Goal: Communication & Community: Answer question/provide support

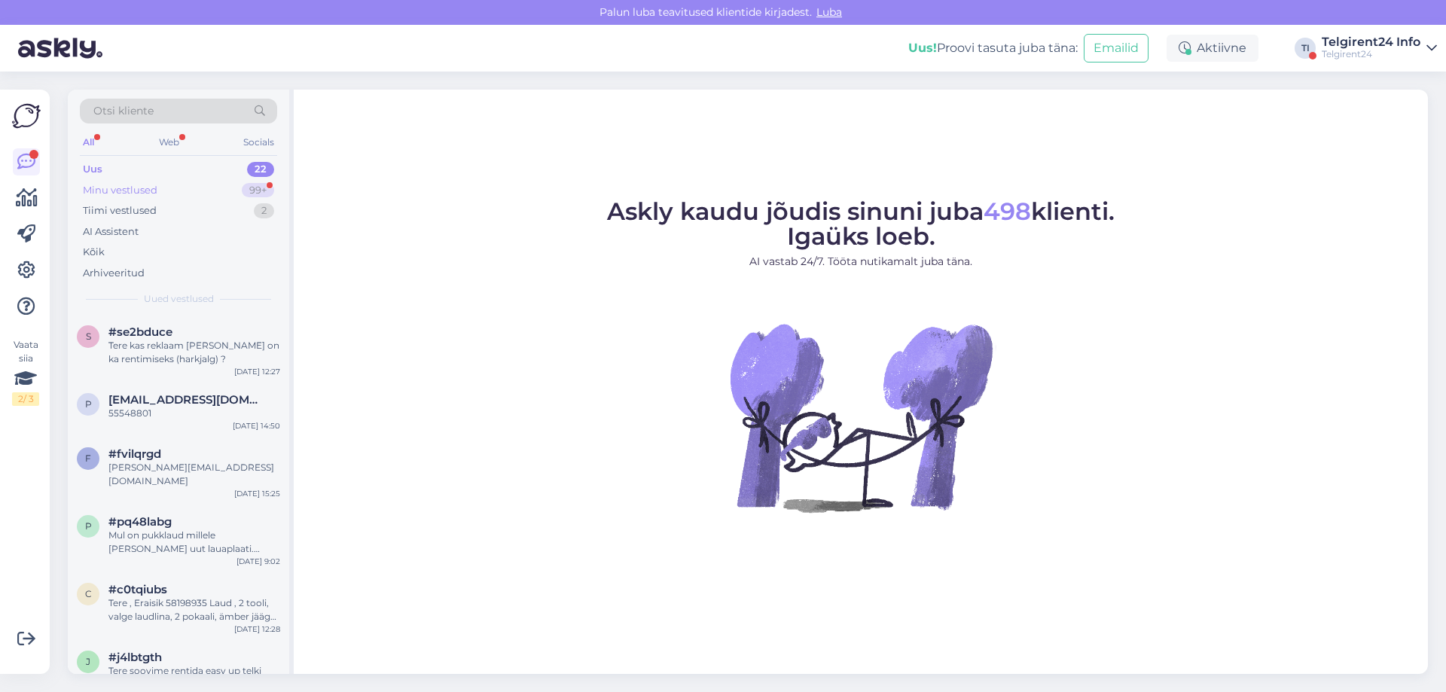
click at [150, 192] on div "Minu vestlused" at bounding box center [120, 190] width 75 height 15
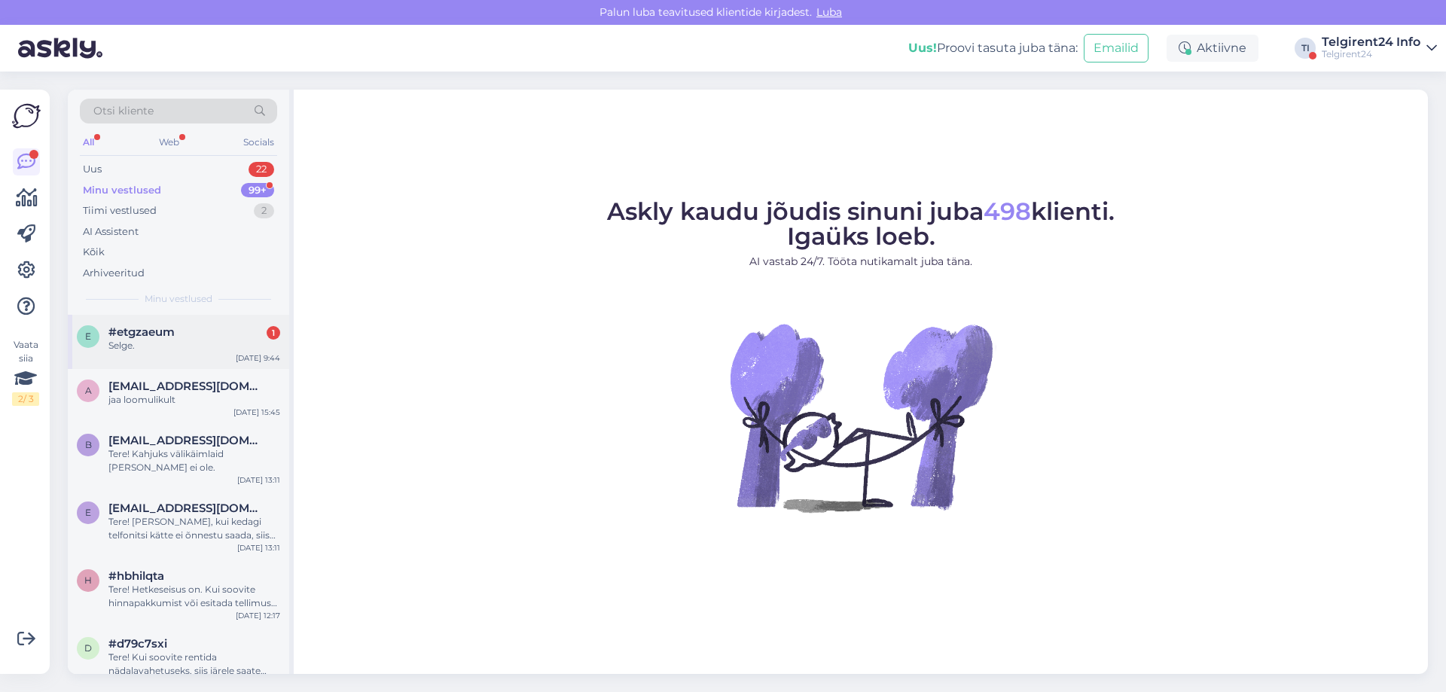
click at [213, 338] on div "#etgzaeum 1" at bounding box center [194, 332] width 172 height 14
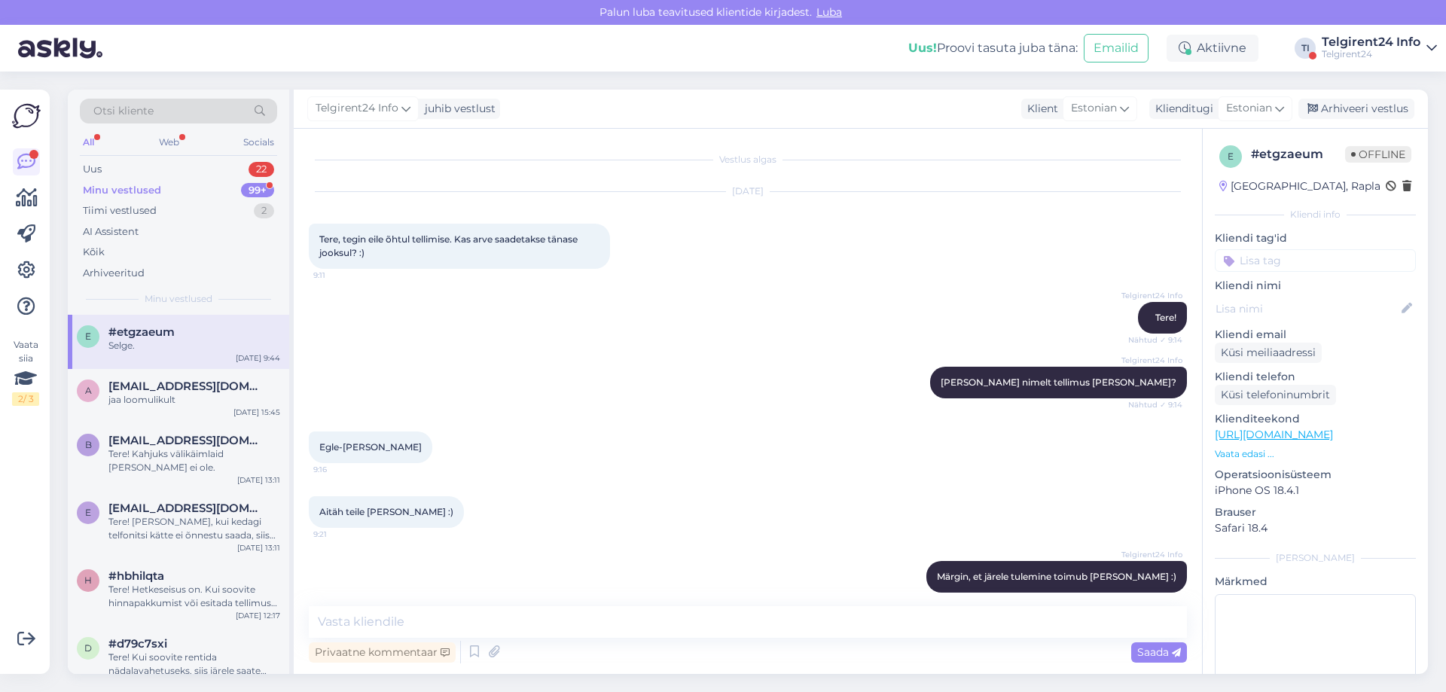
scroll to position [303, 0]
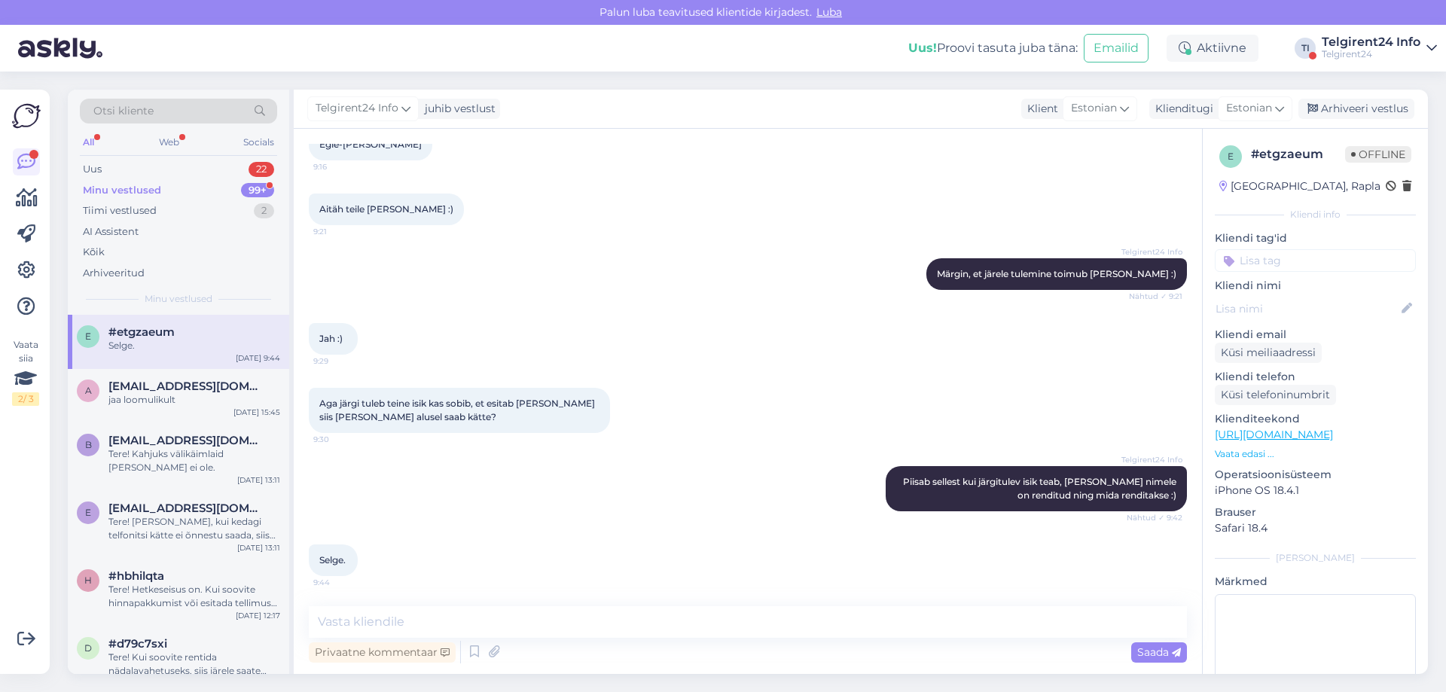
click at [1352, 60] on div "Uus! Proovi tasuta [PERSON_NAME]: Emailid Aktiivne TI Telgirent24 Info Telgiren…" at bounding box center [723, 48] width 1446 height 47
click at [1365, 44] on div "Telgirent24 Info" at bounding box center [1371, 42] width 99 height 12
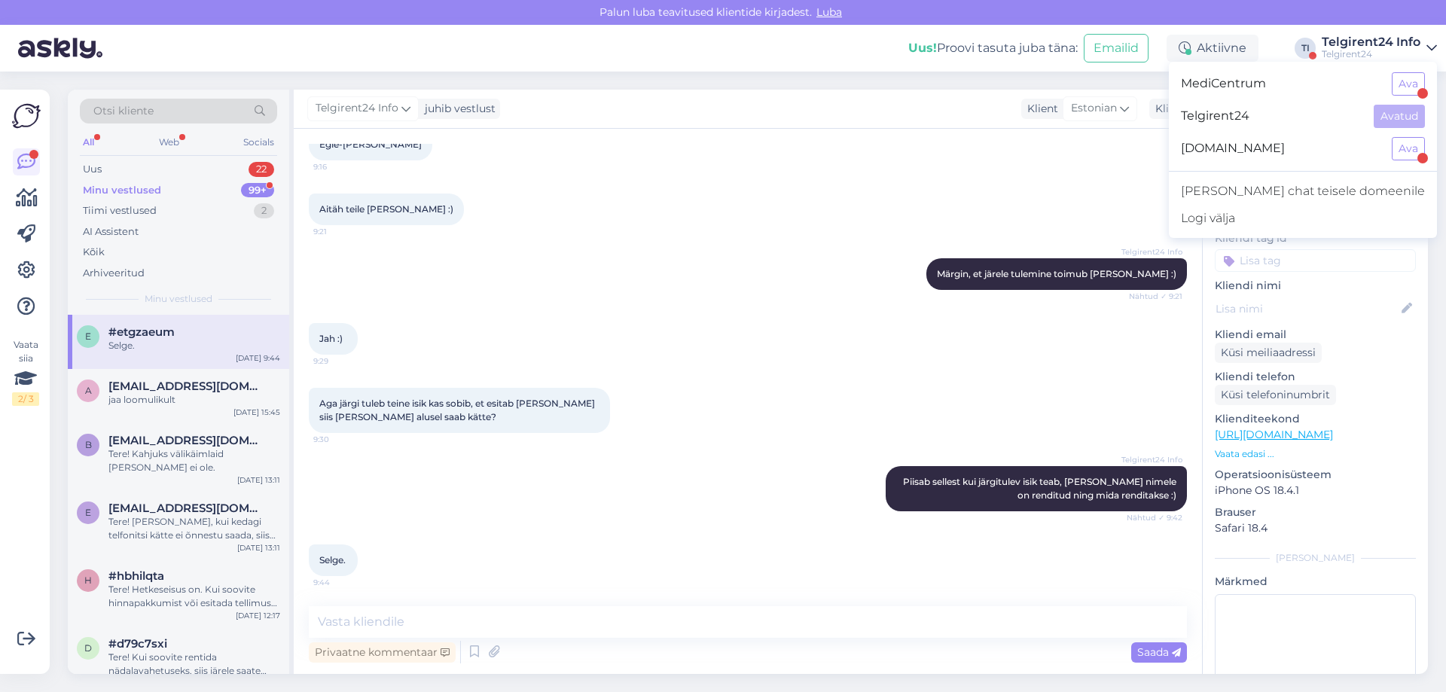
click at [1383, 87] on div "MediCentrum Ava" at bounding box center [1303, 84] width 268 height 32
click at [1410, 87] on button "Ava" at bounding box center [1408, 83] width 33 height 23
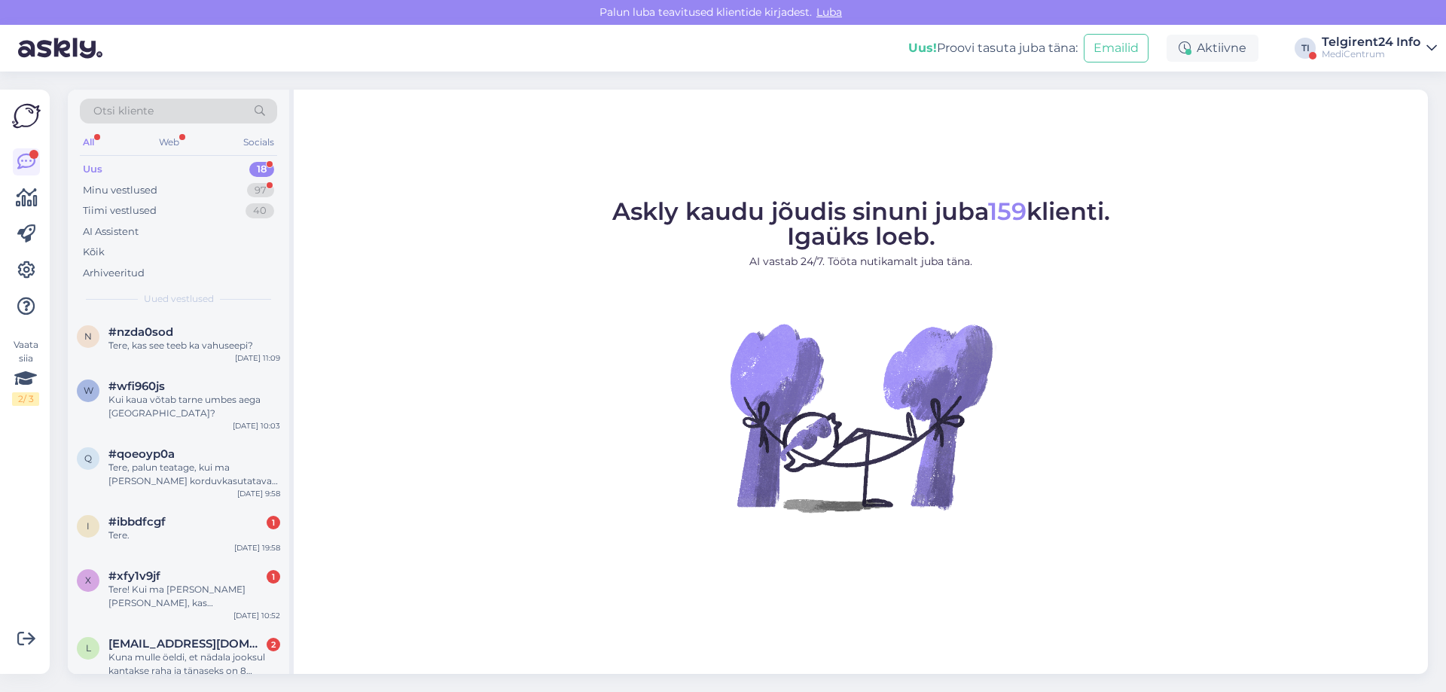
click at [177, 165] on div "Uus 18" at bounding box center [178, 169] width 197 height 21
click at [187, 191] on div "Minu vestlused 97" at bounding box center [178, 190] width 197 height 21
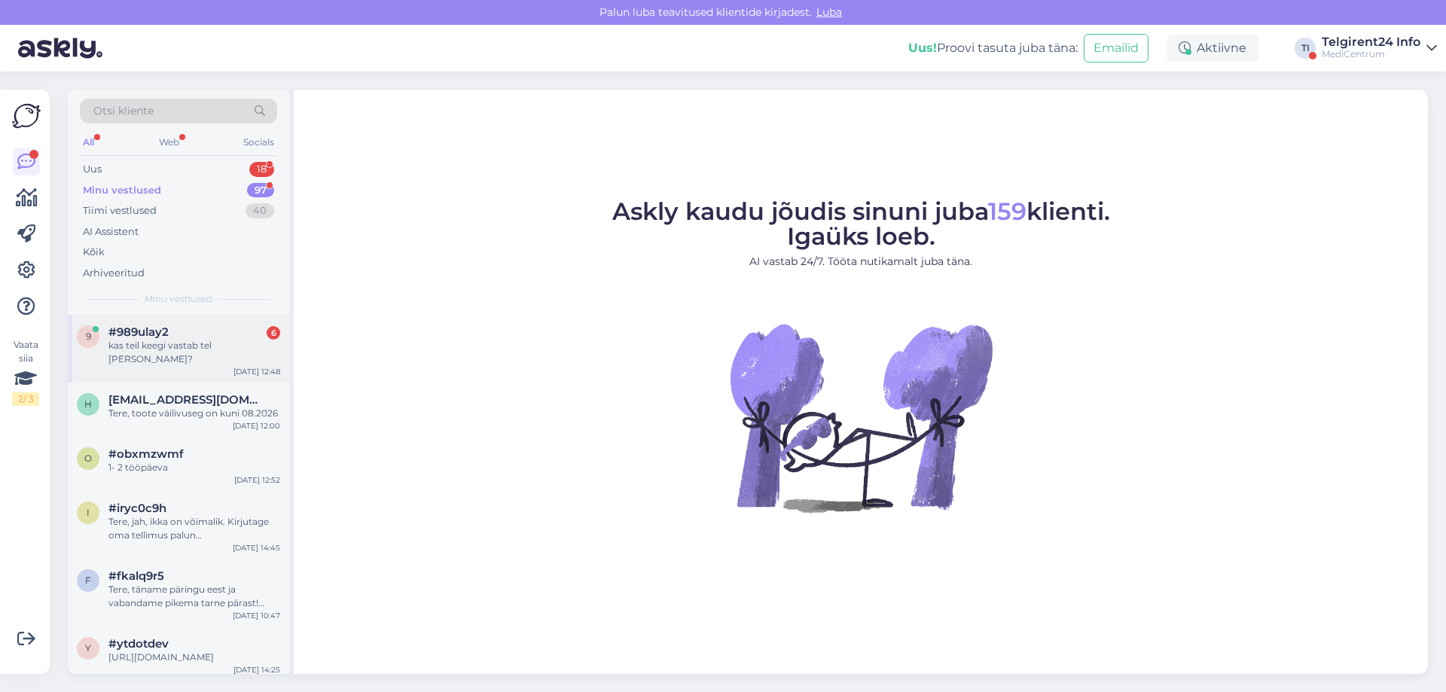
click at [203, 337] on div "#989ulay2 6" at bounding box center [194, 332] width 172 height 14
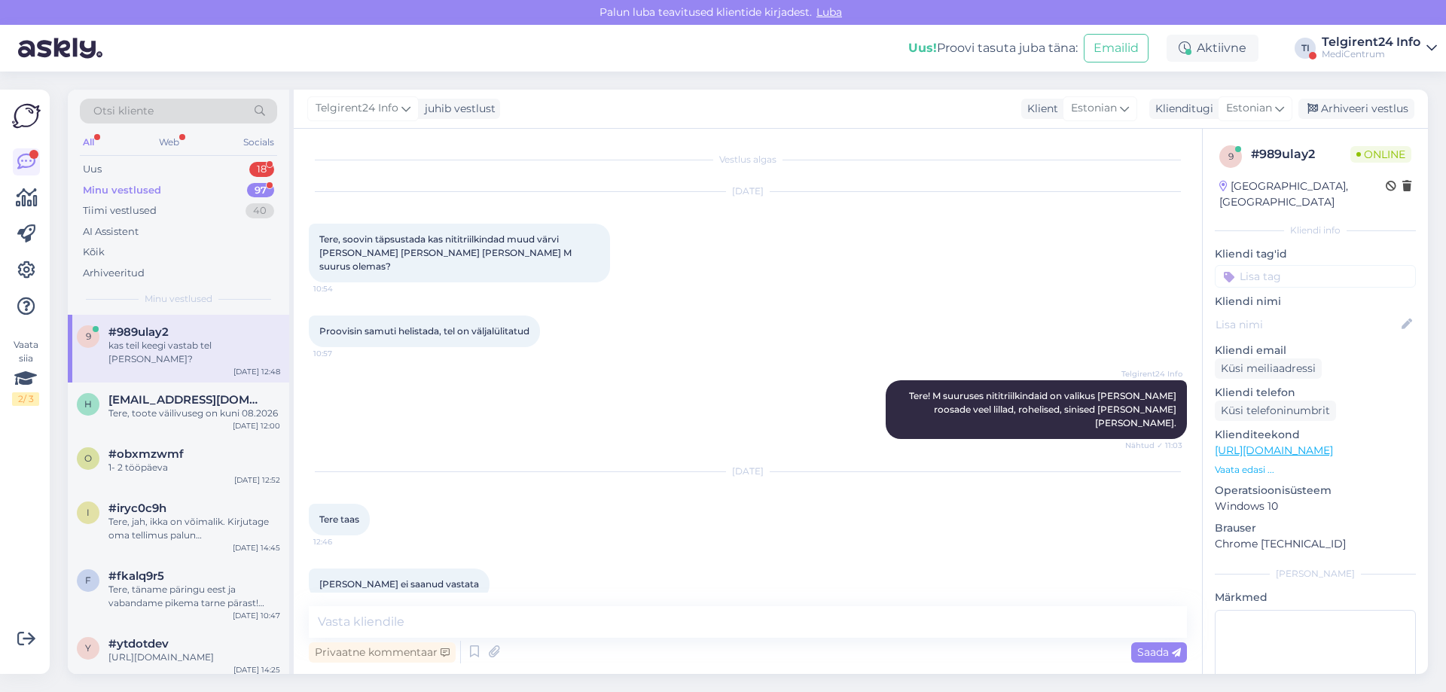
scroll to position [256, 0]
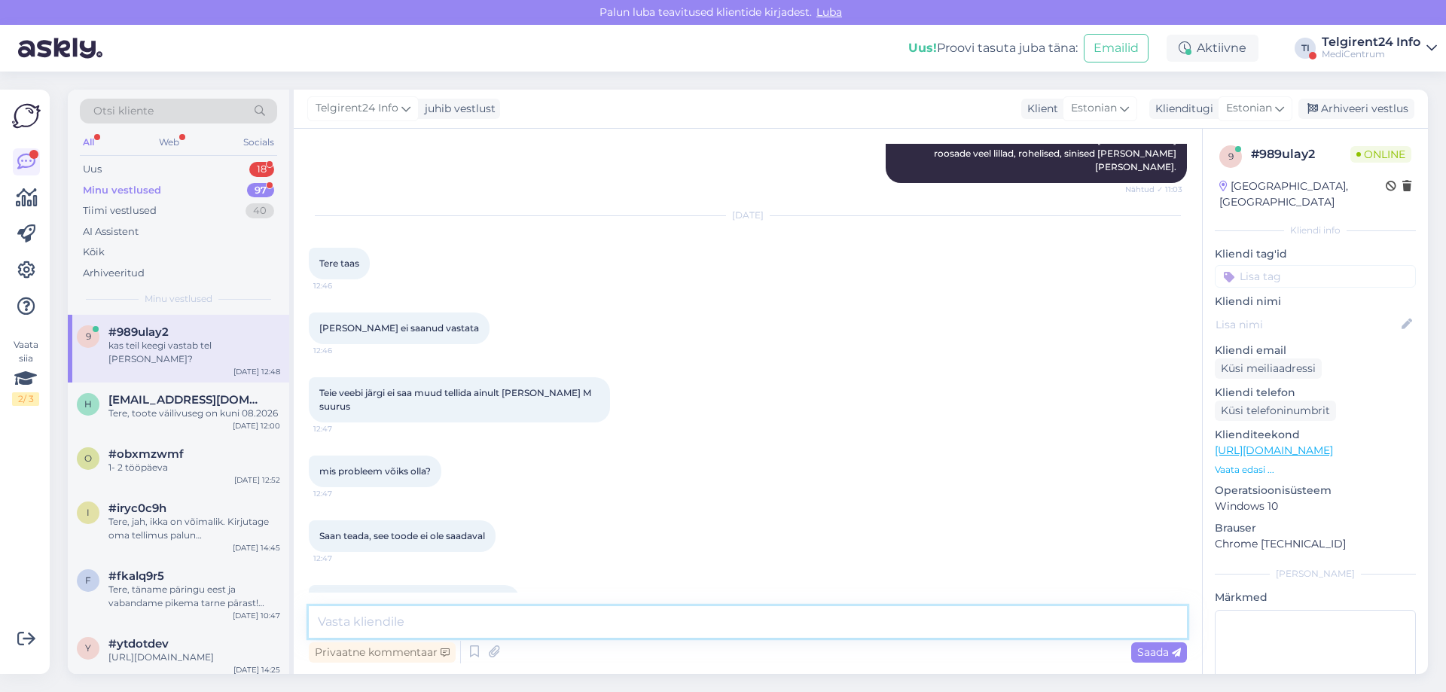
click at [595, 618] on textarea at bounding box center [748, 622] width 878 height 32
type textarea "Tere, küsin, mis numbril te helistasite, sest infotelefonile kõne pole tulnud. …"
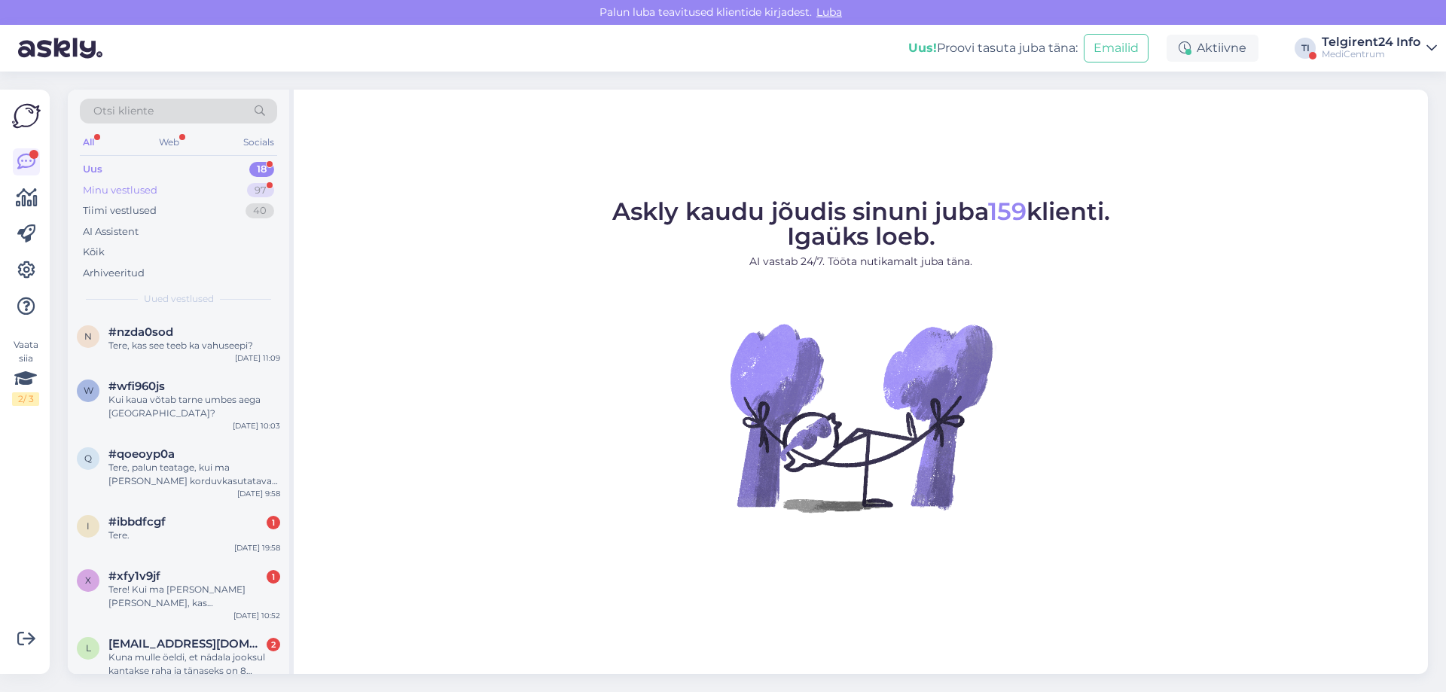
click at [185, 192] on div "Minu vestlused 97" at bounding box center [178, 190] width 197 height 21
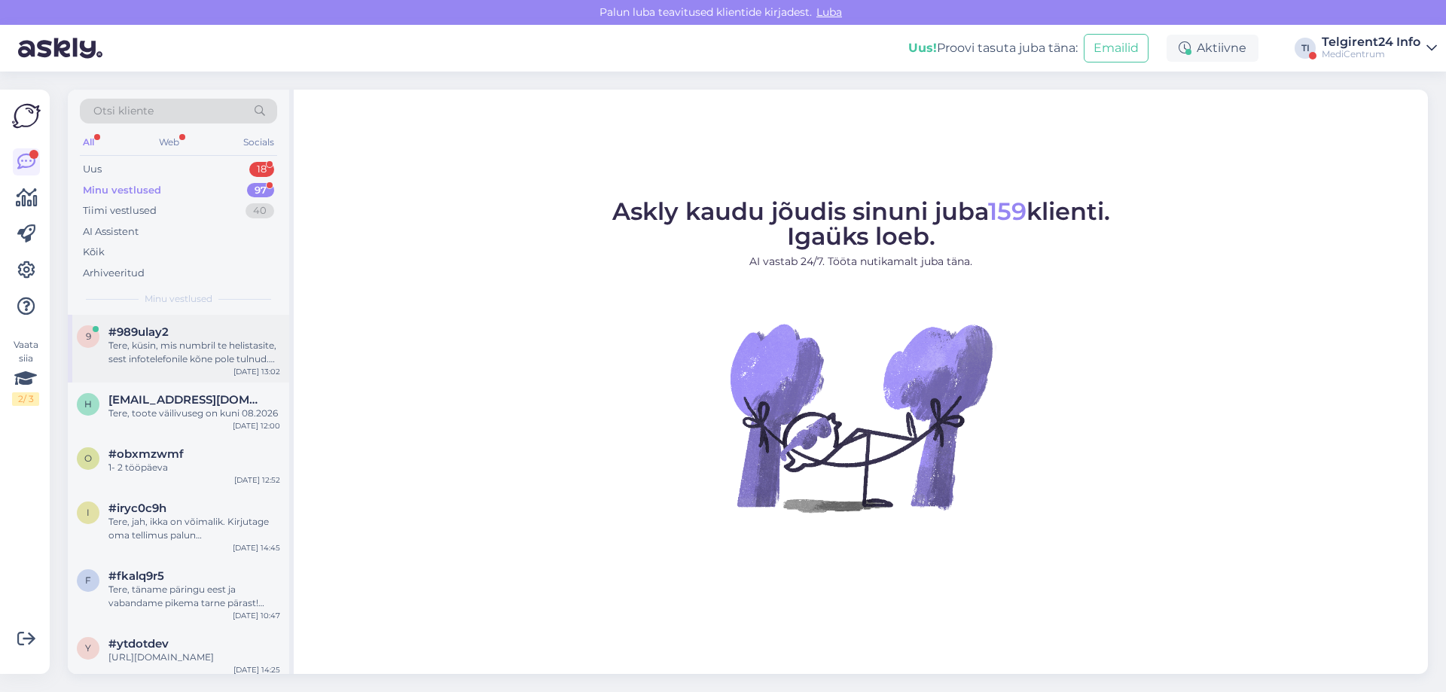
click at [175, 371] on div "9 #989ulay2 Tere, küsin, mis numbril te helistasite, sest infotelefonile kõne p…" at bounding box center [178, 349] width 221 height 68
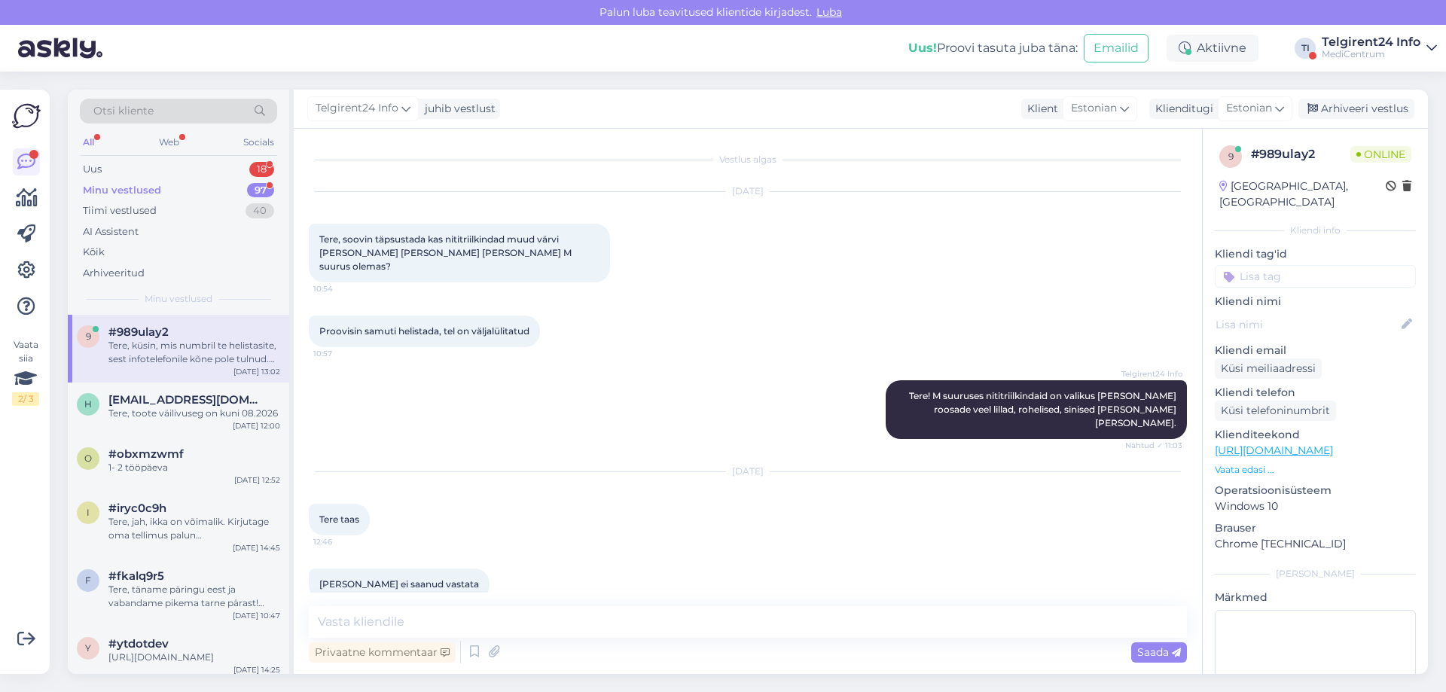
scroll to position [334, 0]
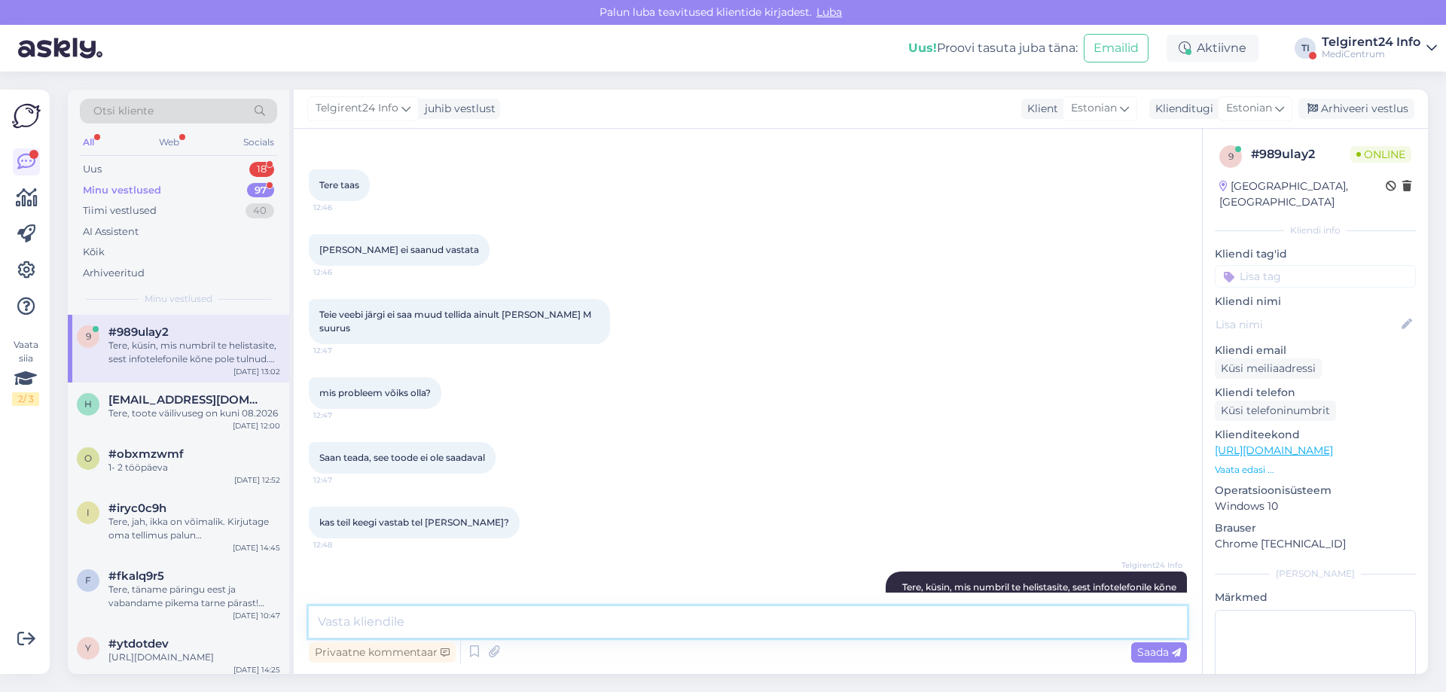
click at [742, 627] on textarea at bounding box center [748, 622] width 878 height 32
paste textarea "oovime teavitada, et oleme oma e-poodi sulgemas ning hetkel müüme allesjäänud l…"
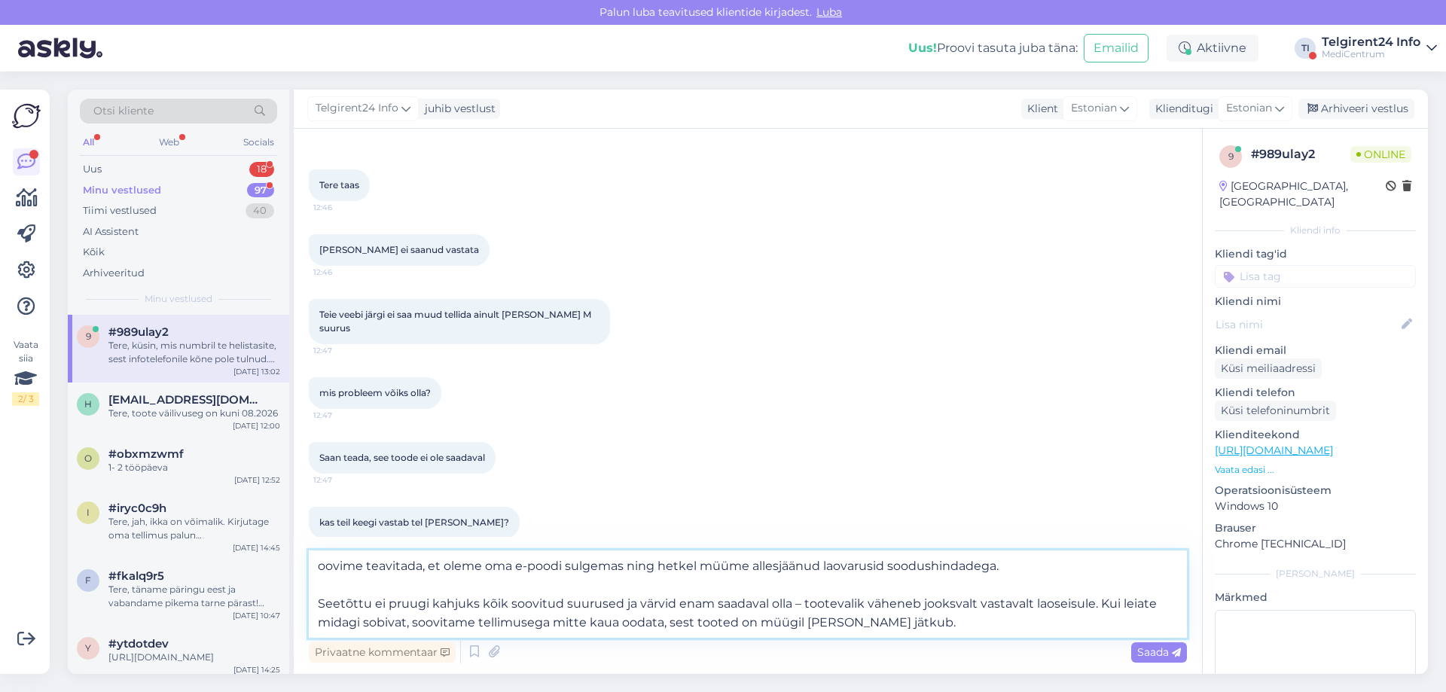
click at [319, 570] on textarea "oovime teavitada, et oleme oma e-poodi sulgemas ning hetkel müüme allesjäänud l…" at bounding box center [748, 594] width 878 height 87
type textarea "Soovime teavitada, et oleme oma e-poodi sulgemas ning hetkel müüme allesjäänud …"
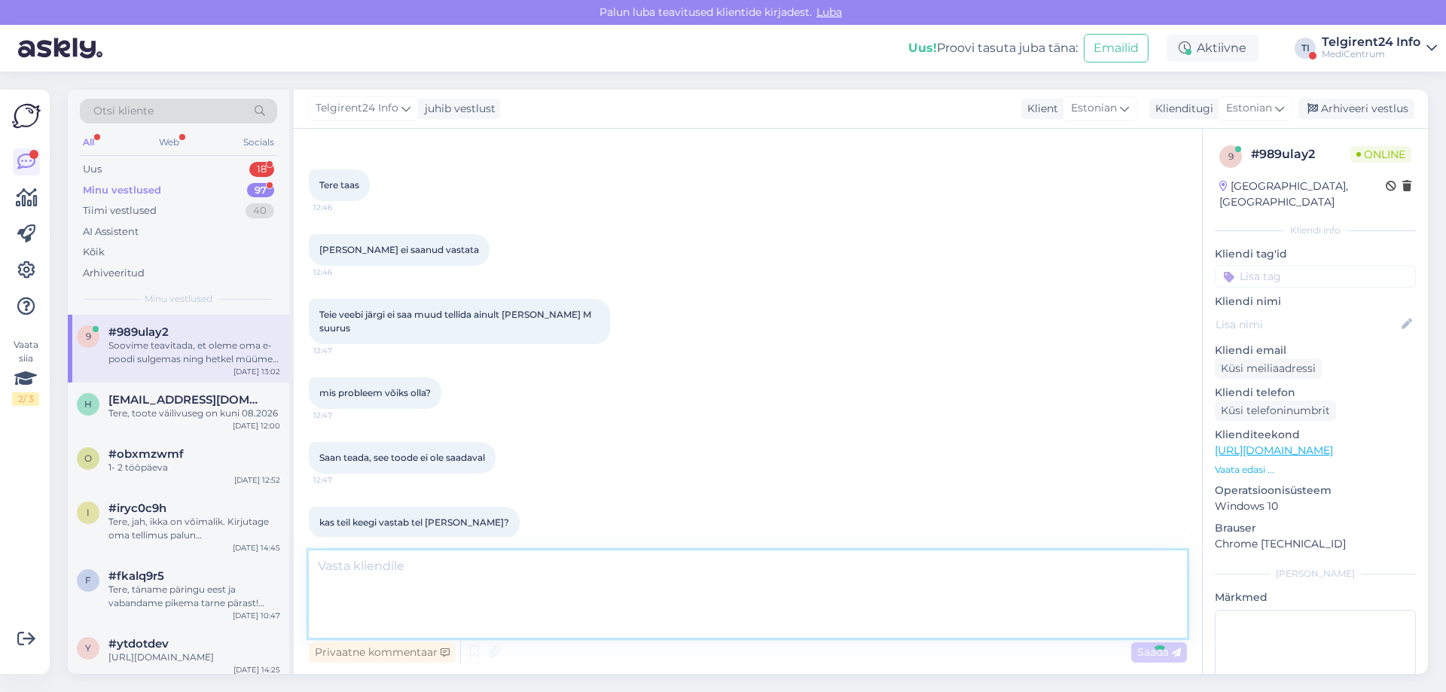
scroll to position [480, 0]
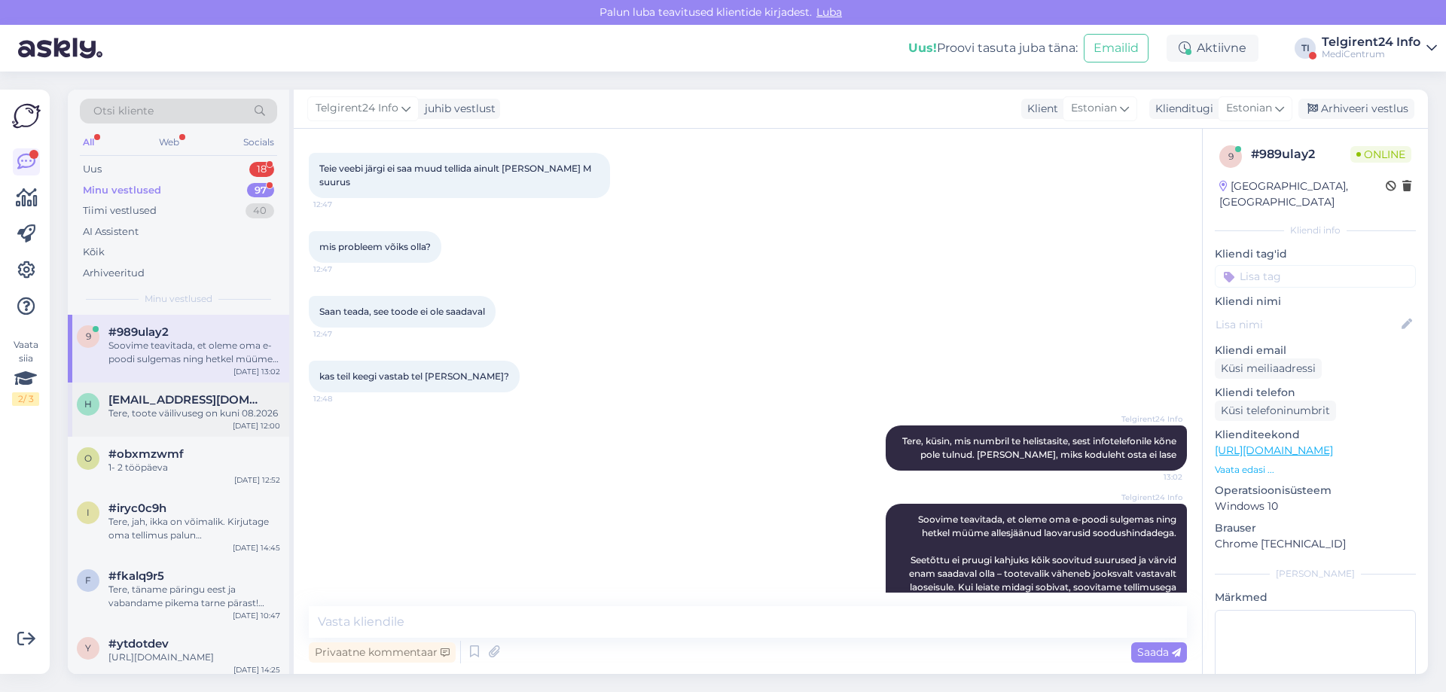
click at [185, 416] on div "Tere, toote väilivuseg on kuni 08.2026" at bounding box center [194, 414] width 172 height 14
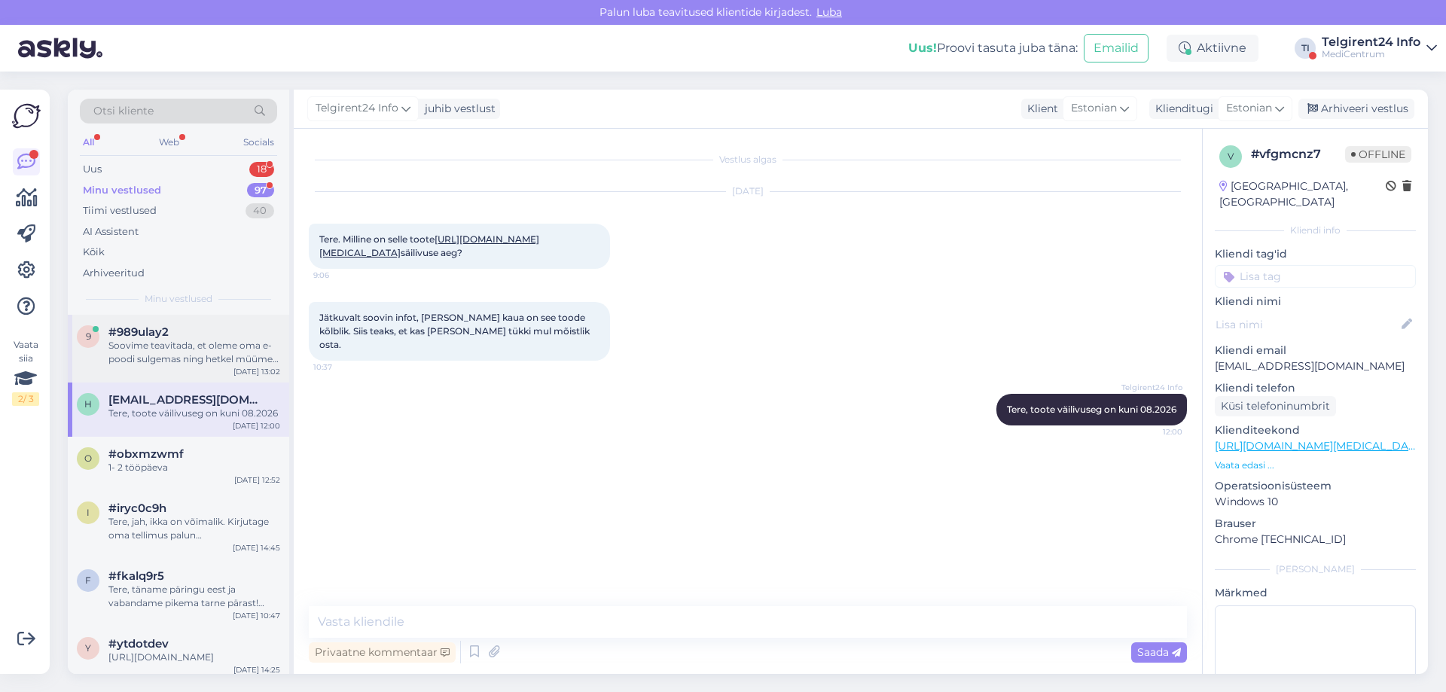
click at [183, 352] on div "Soovime teavitada, et oleme oma e-poodi sulgemas ning hetkel müüme allesjäänud …" at bounding box center [194, 352] width 172 height 27
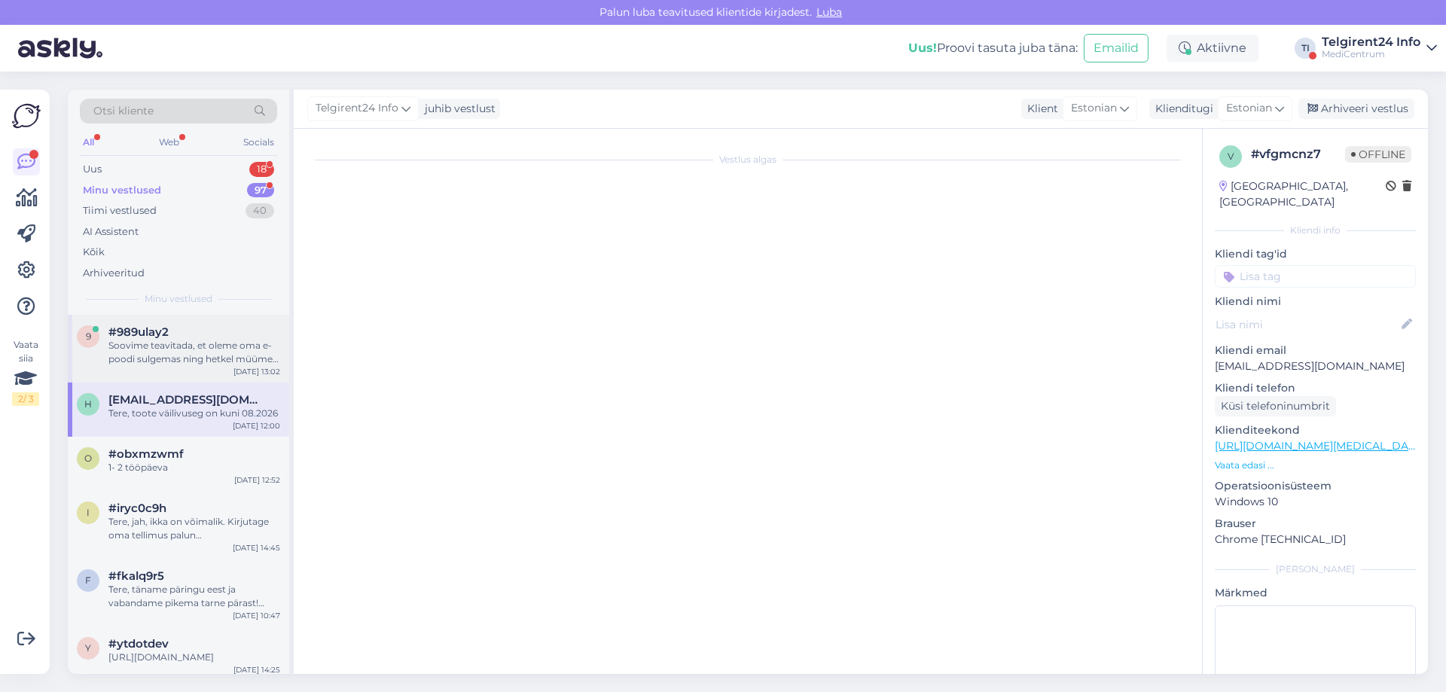
scroll to position [480, 0]
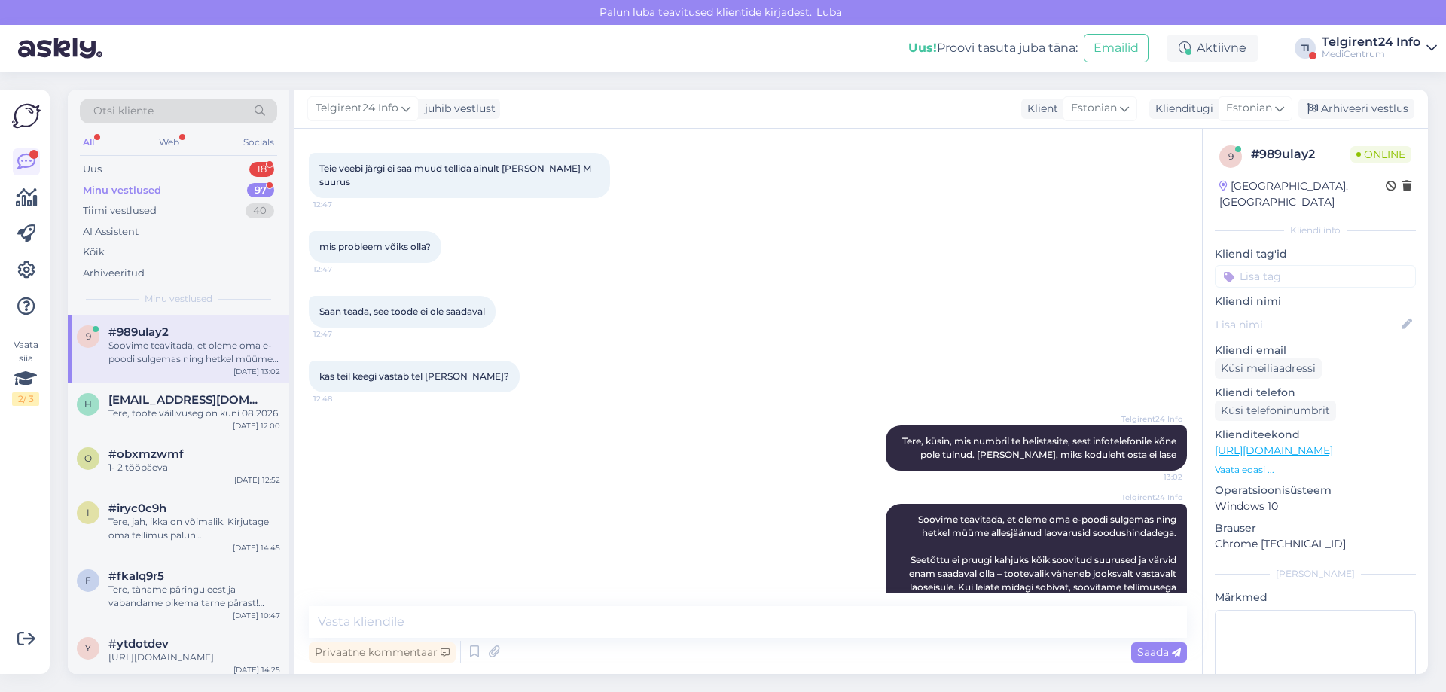
click at [183, 352] on div "Soovime teavitada, et oleme oma e-poodi sulgemas ning hetkel müüme allesjäänud …" at bounding box center [194, 352] width 172 height 27
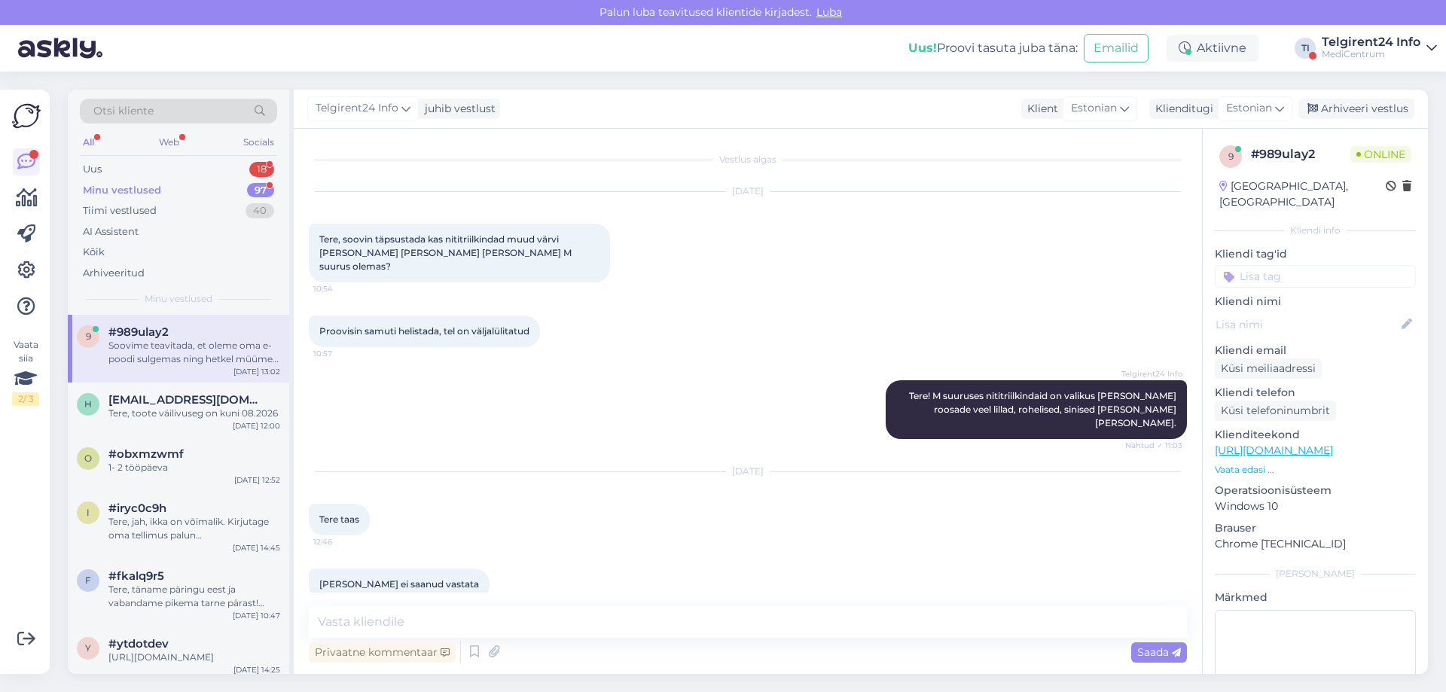
click at [183, 352] on div "Soovime teavitada, et oleme oma e-poodi sulgemas ning hetkel müüme allesjäänud …" at bounding box center [194, 352] width 172 height 27
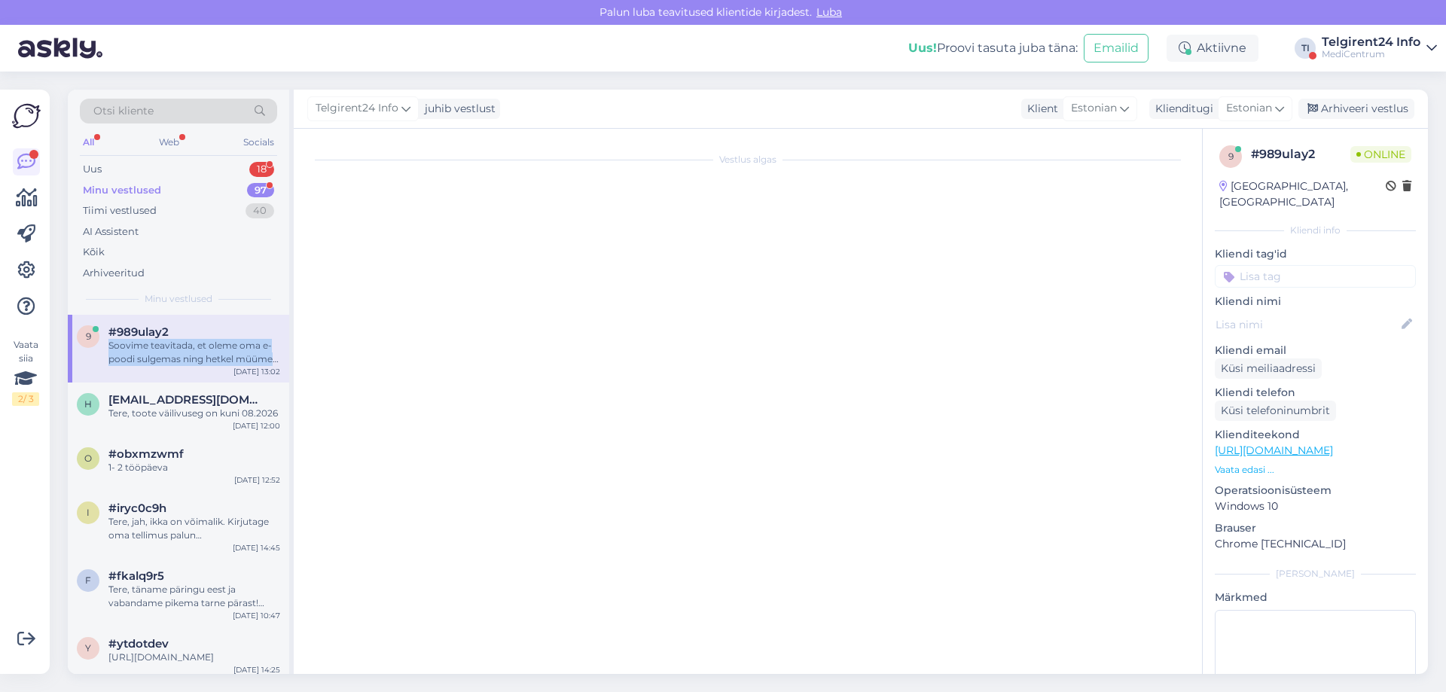
click at [183, 352] on div "Soovime teavitada, et oleme oma e-poodi sulgemas ning hetkel müüme allesjäänud …" at bounding box center [194, 352] width 172 height 27
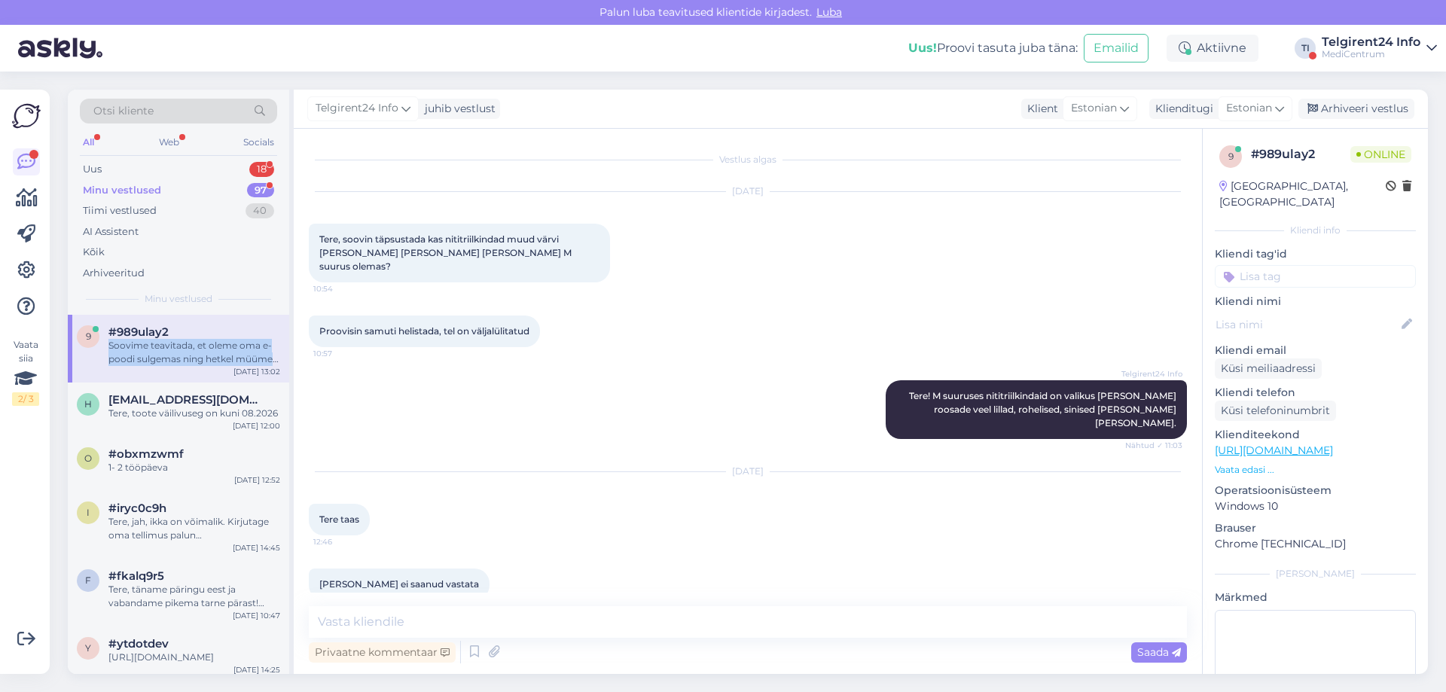
click at [183, 352] on div "Soovime teavitada, et oleme oma e-poodi sulgemas ning hetkel müüme allesjäänud …" at bounding box center [194, 352] width 172 height 27
click at [183, 356] on div "Soovime teavitada, et oleme oma e-poodi sulgemas ning hetkel müüme allesjäänud …" at bounding box center [194, 352] width 172 height 27
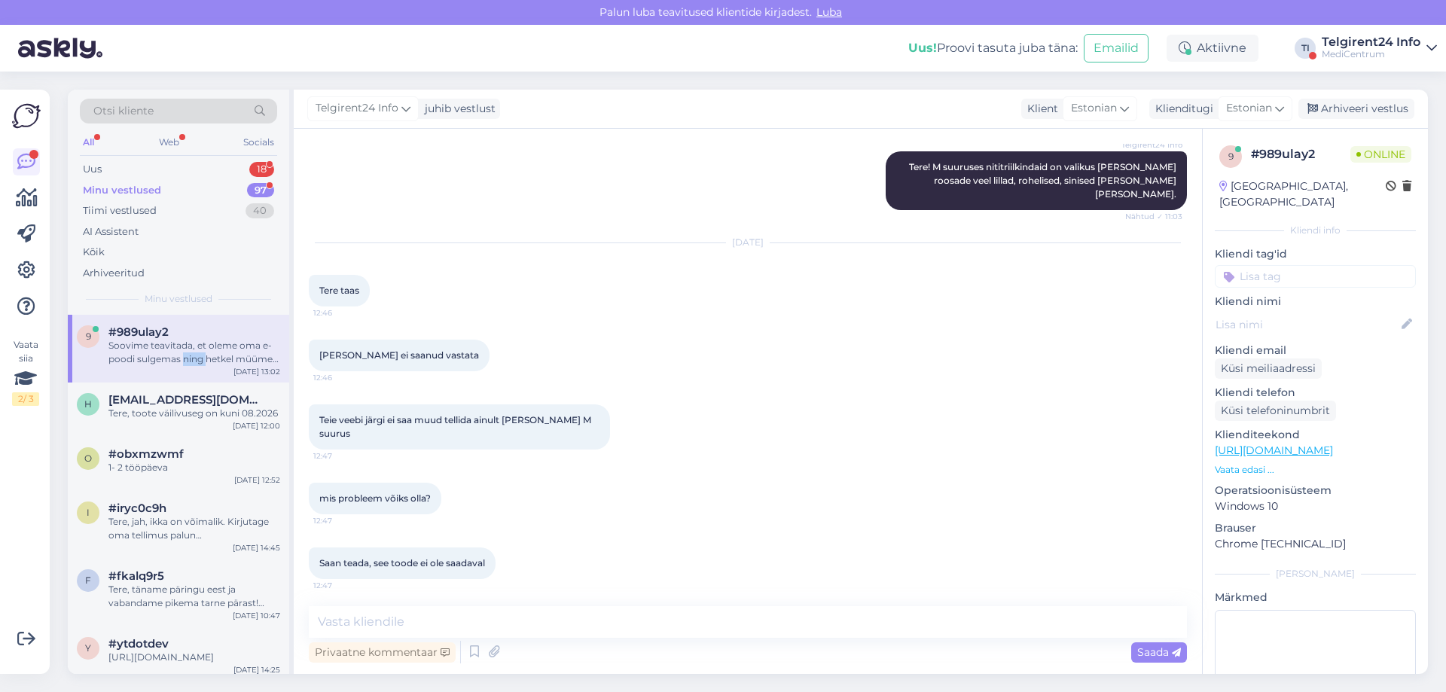
scroll to position [480, 0]
